Goal: Answer question/provide support

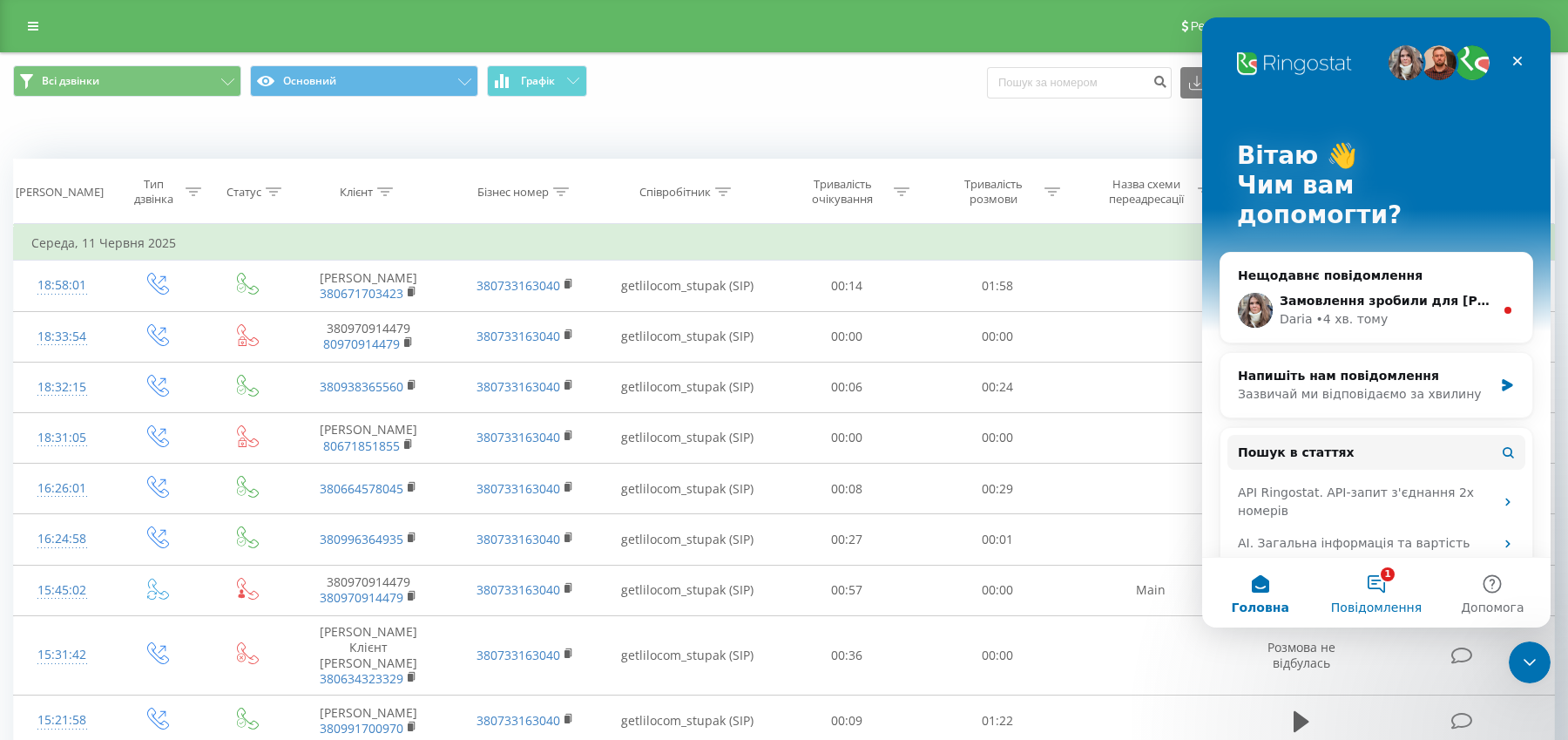
click at [1374, 579] on button "1 Повідомлення" at bounding box center [1376, 593] width 116 height 70
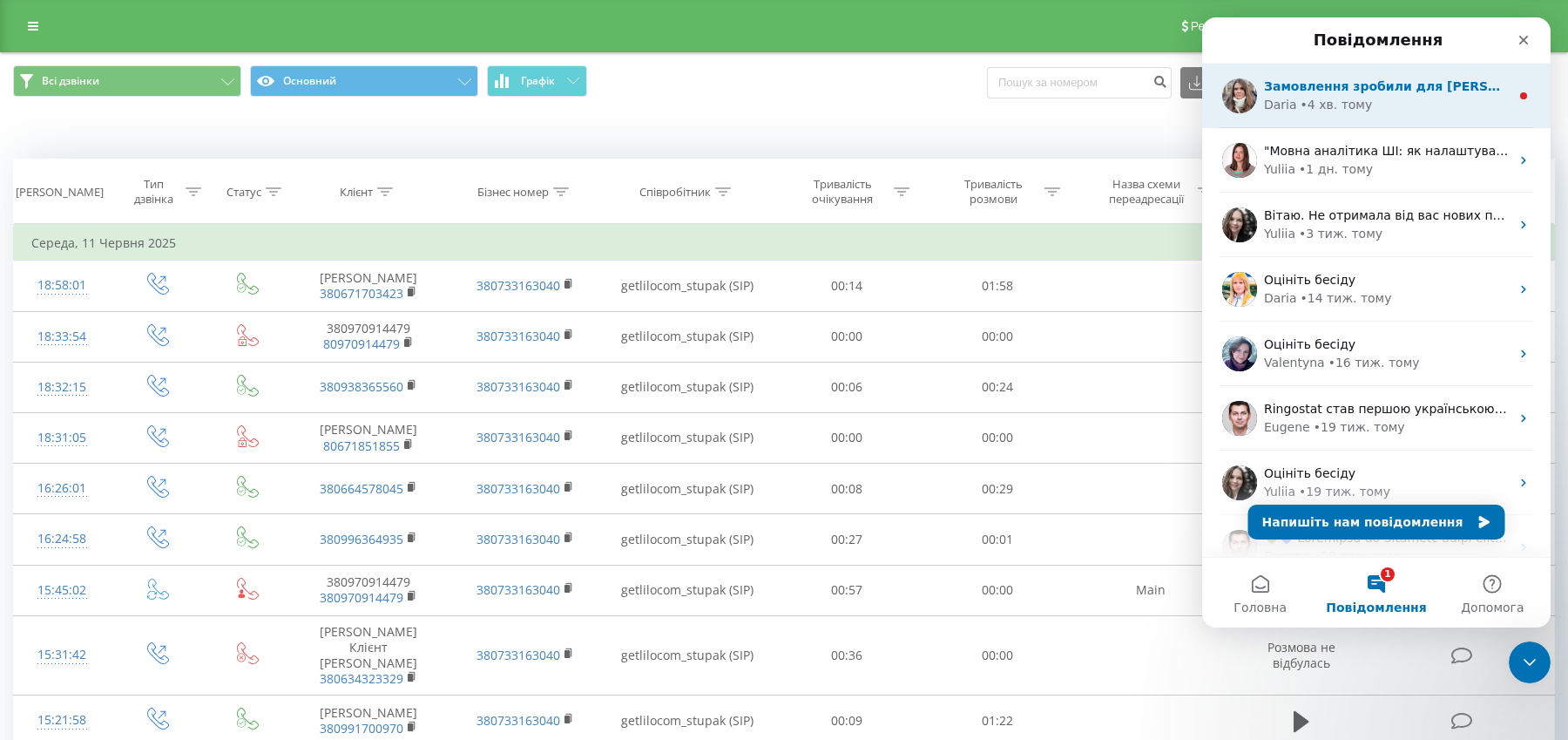
click at [1393, 115] on div "Замовлення зробили для [PERSON_NAME], 20451229921241 - номер ТТН, відправка сьо…" at bounding box center [1377, 95] width 348 height 64
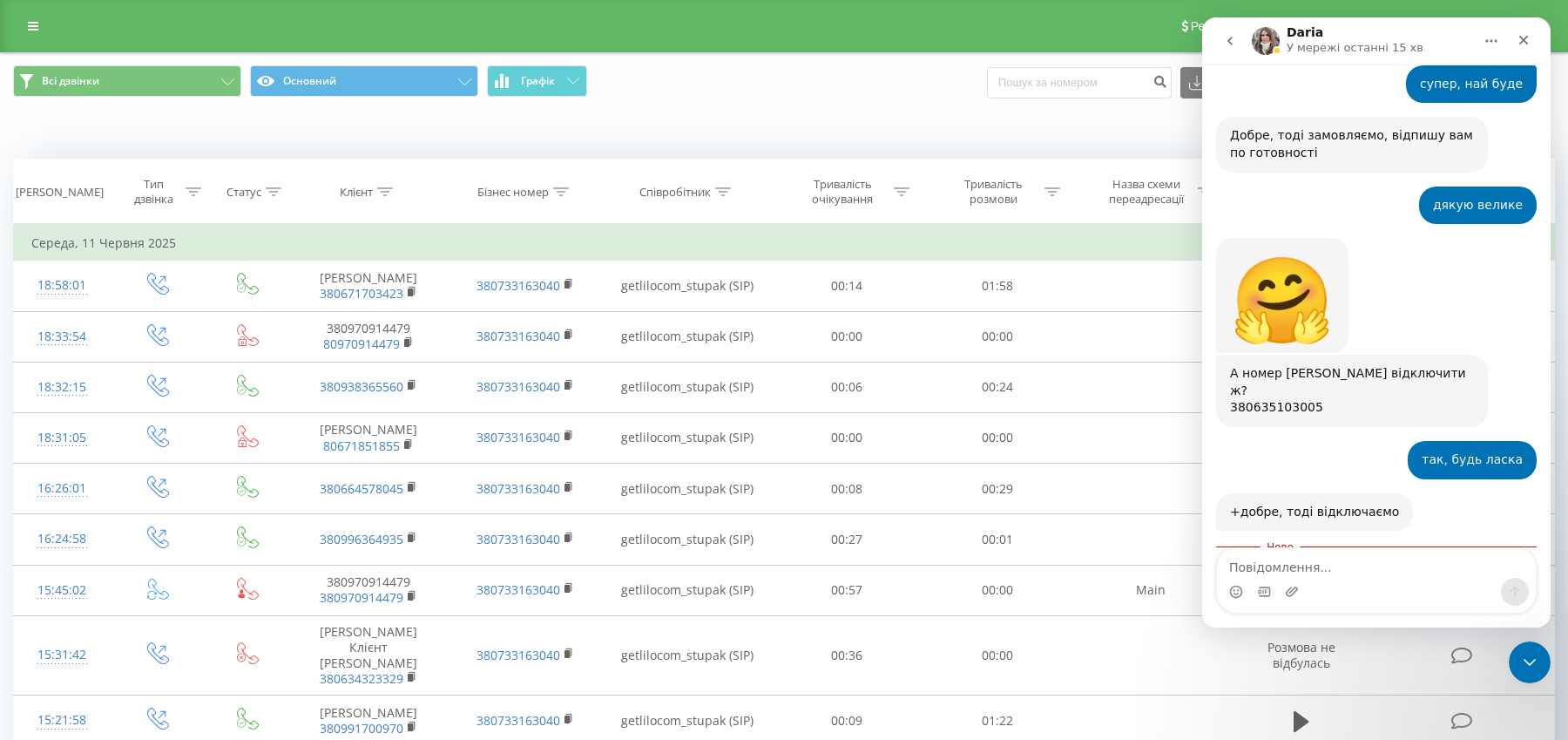
scroll to position [2576, 0]
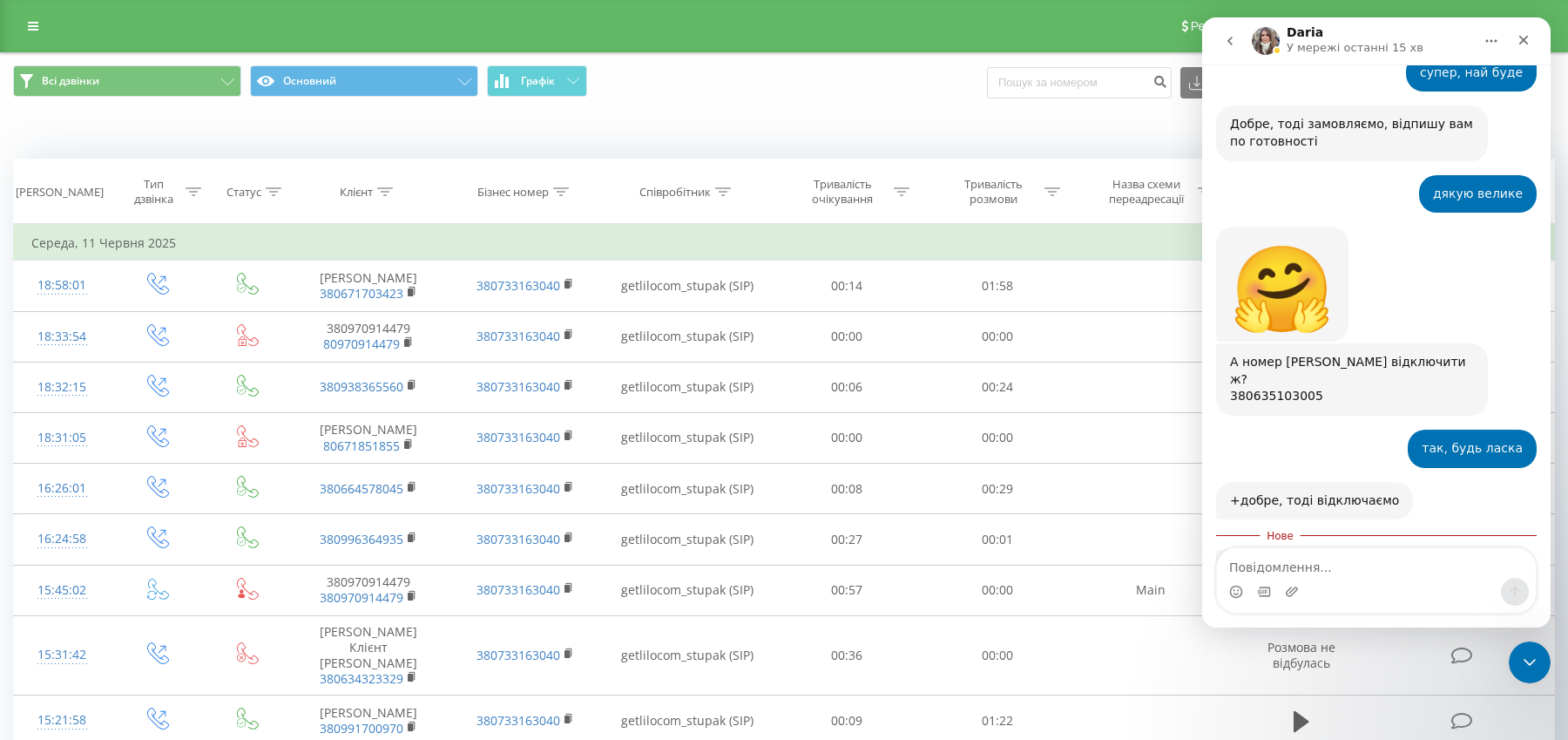
click at [1288, 569] on textarea "Повідомлення..." at bounding box center [1377, 563] width 319 height 30
type textarea "дякую!"
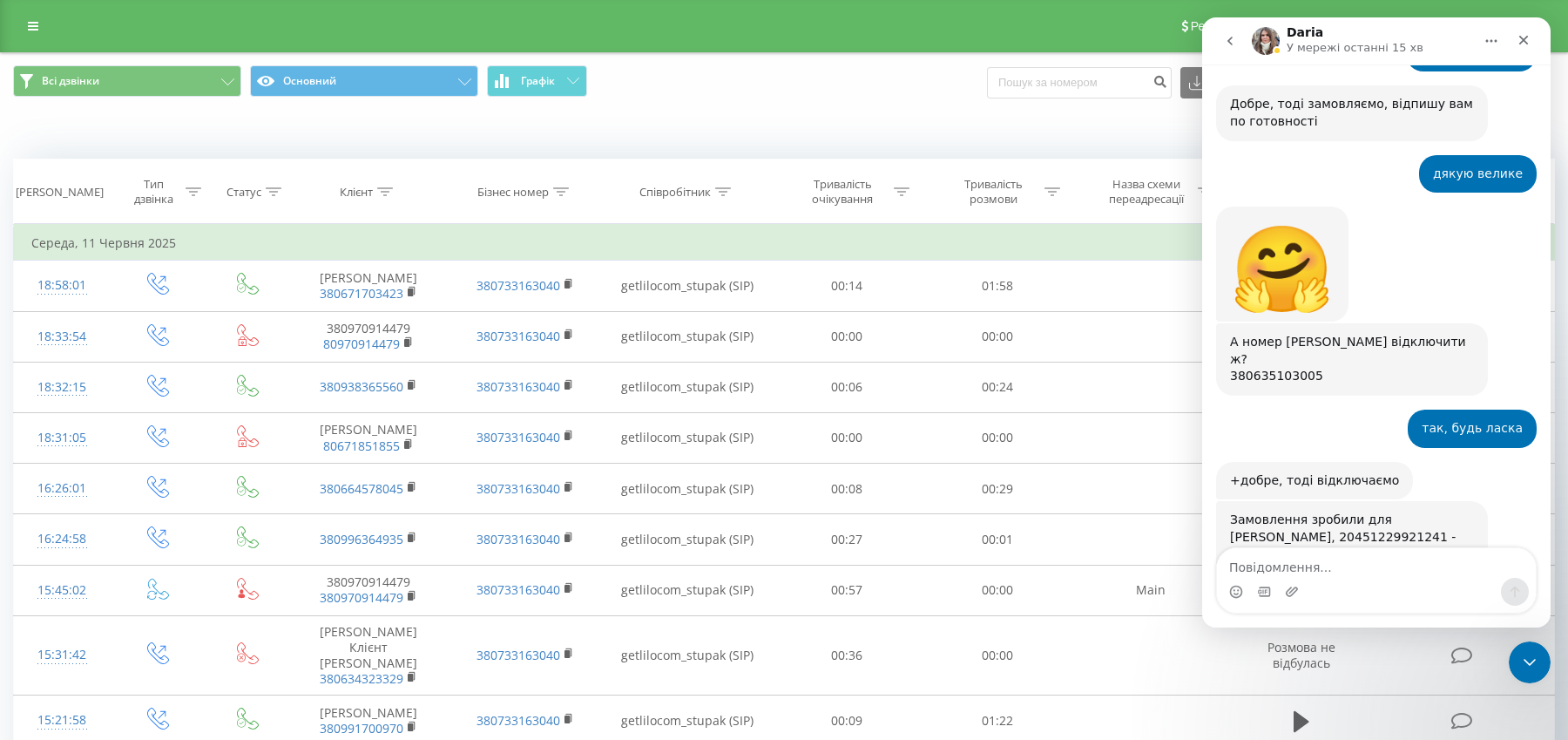
scroll to position [2598, 0]
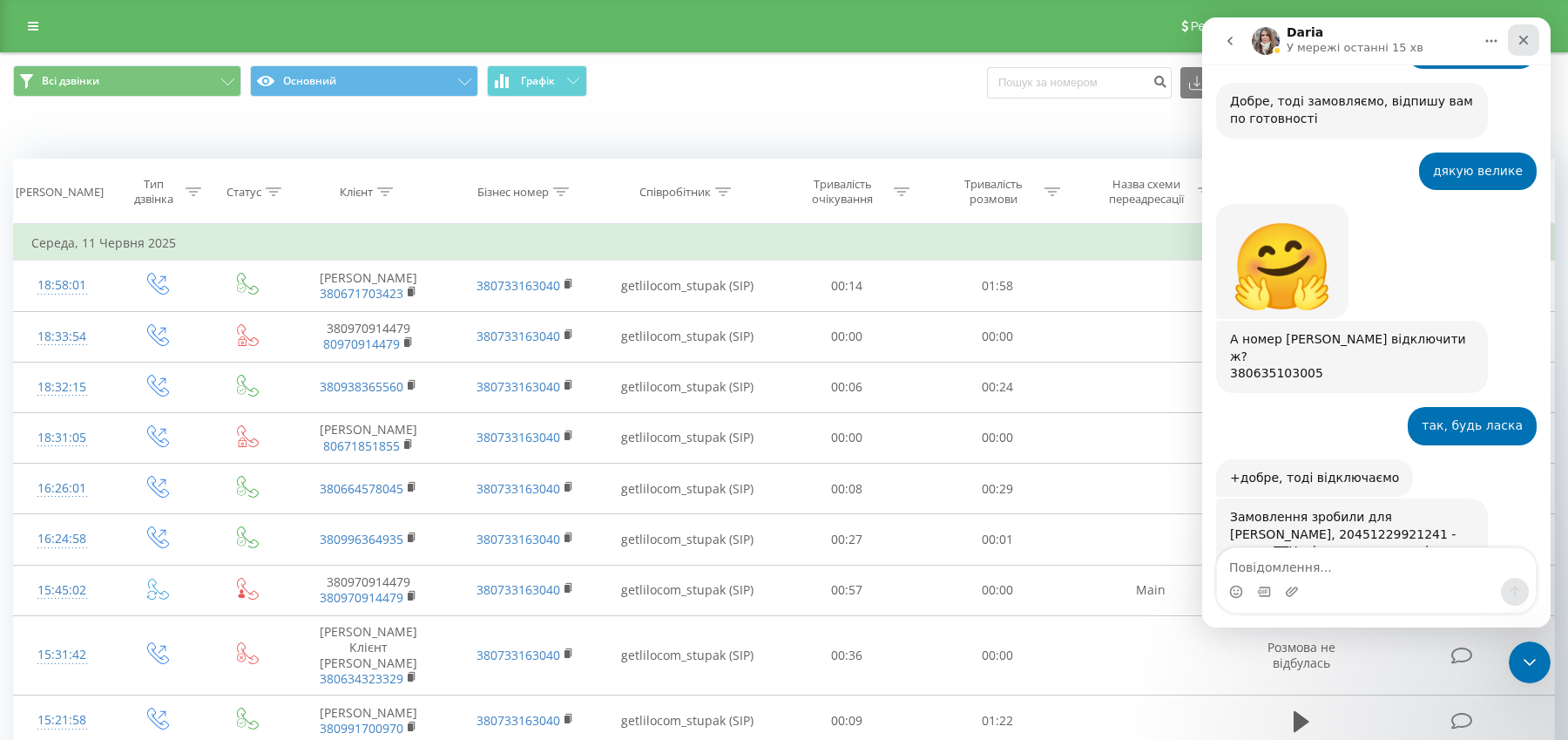
click at [1529, 34] on icon "Закрити" at bounding box center [1524, 40] width 14 height 14
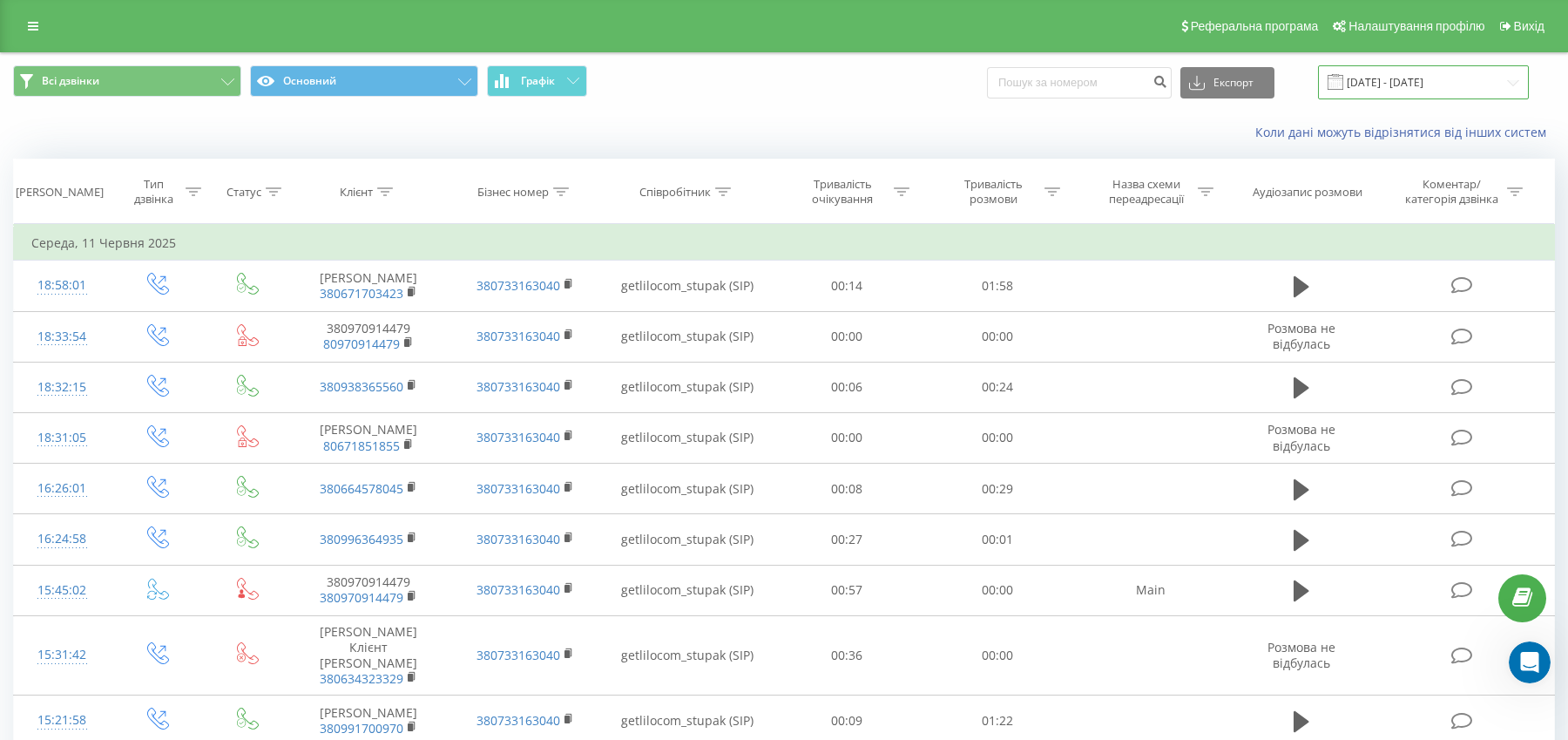
click at [1505, 82] on input "[DATE] - [DATE]" at bounding box center [1423, 81] width 211 height 34
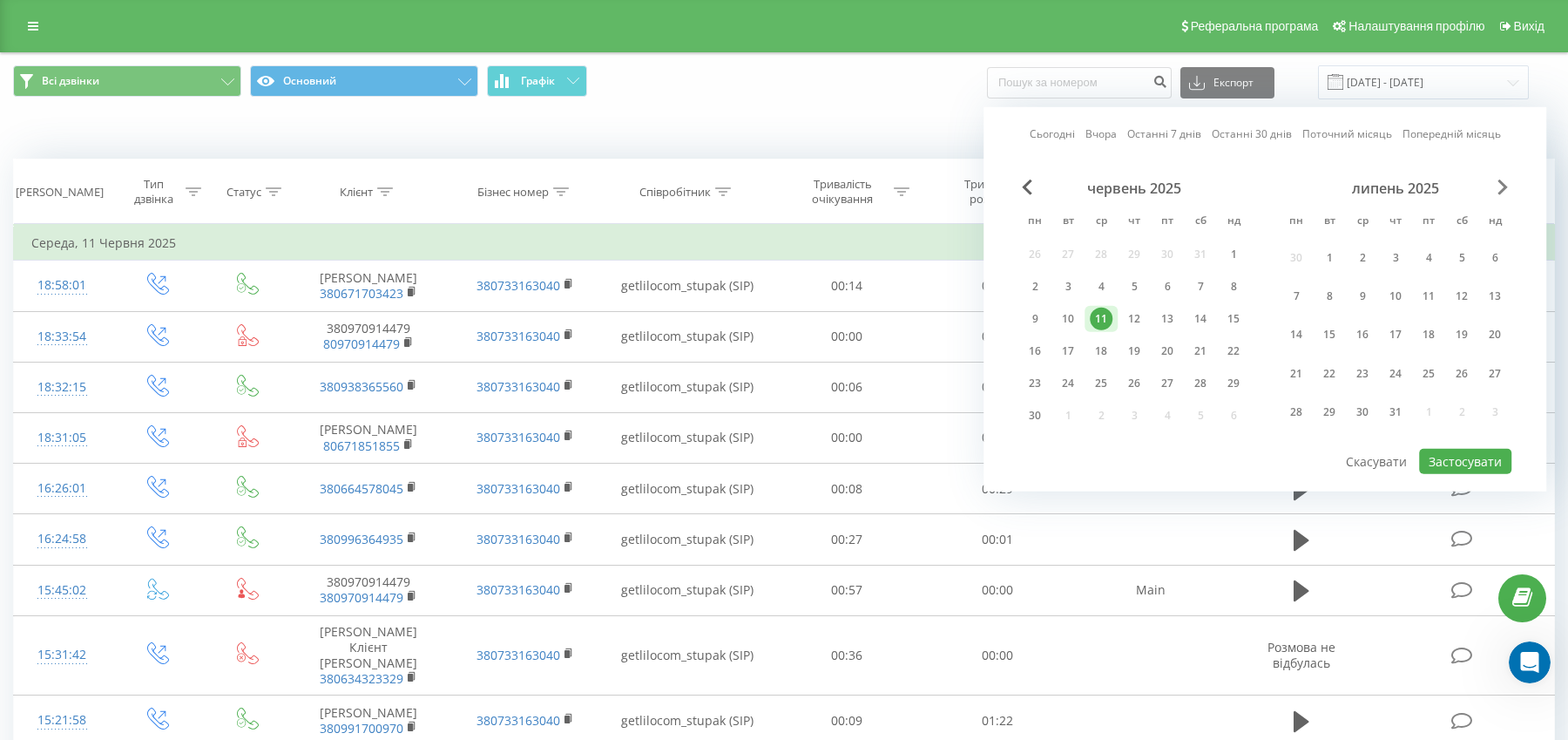
click at [1498, 183] on span "Next Month" at bounding box center [1503, 188] width 11 height 15
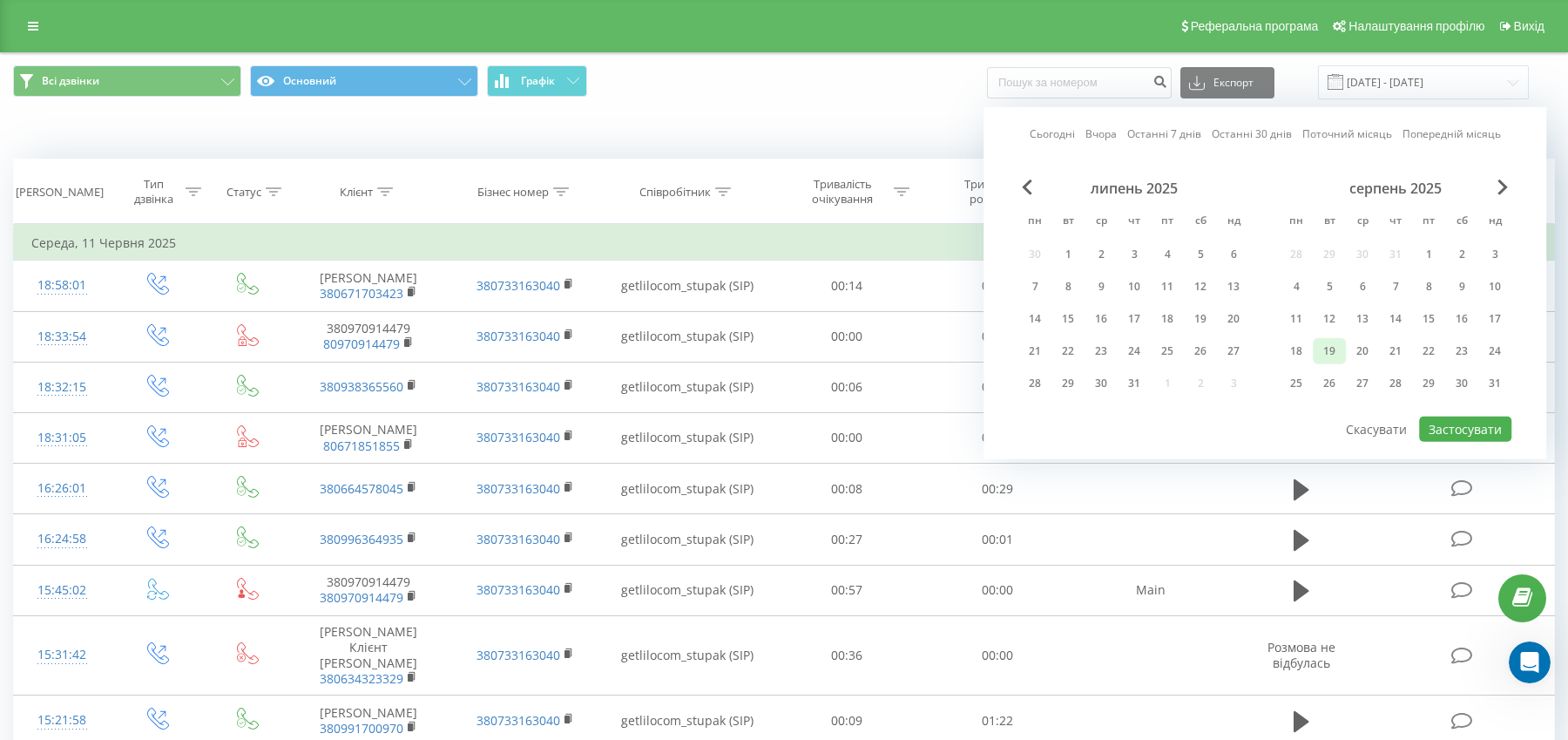
click at [1333, 350] on div "19" at bounding box center [1330, 351] width 23 height 23
click at [1453, 435] on button "Застосувати" at bounding box center [1466, 429] width 92 height 25
type input "[DATE] - [DATE]"
